Goal: Use online tool/utility: Use online tool/utility

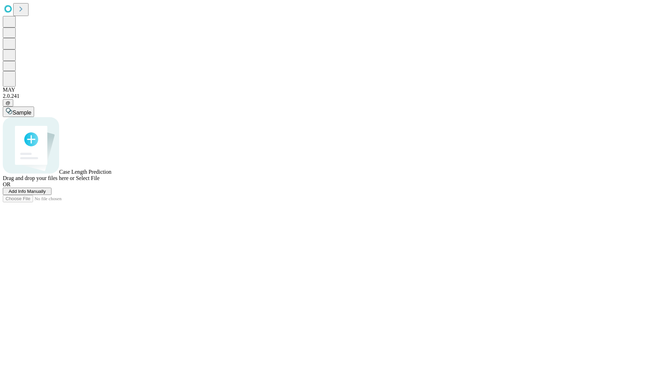
click at [100, 181] on span "Select File" at bounding box center [88, 178] width 24 height 6
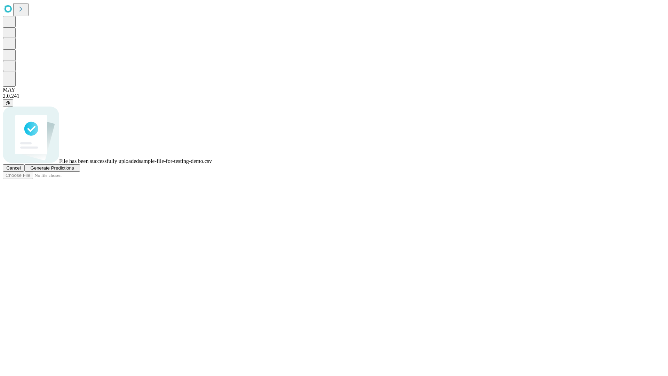
click at [74, 171] on span "Generate Predictions" at bounding box center [52, 167] width 44 height 5
